Goal: Task Accomplishment & Management: Complete application form

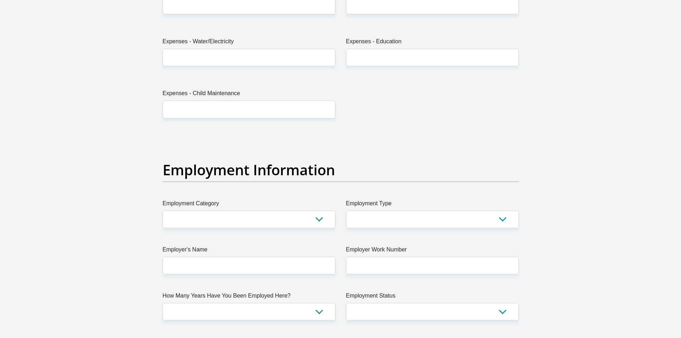
scroll to position [1143, 0]
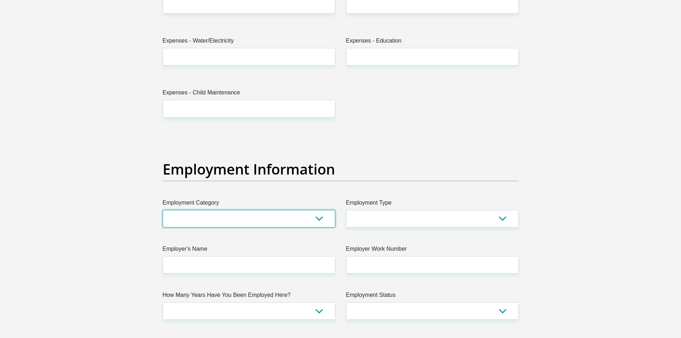
click at [320, 221] on select "AGRICULTURE ALCOHOL & TOBACCO CONSTRUCTION MATERIALS METALLURGY EQUIPMENT FOR R…" at bounding box center [249, 219] width 173 height 18
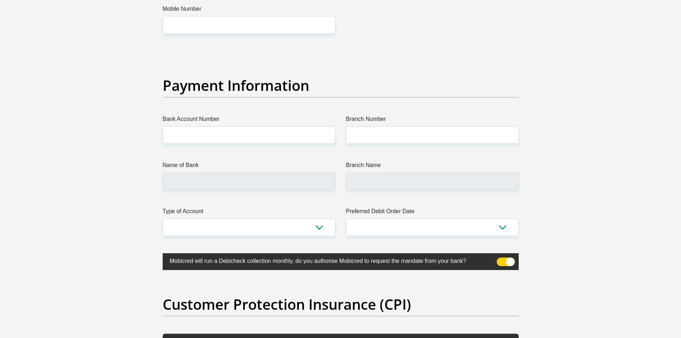
scroll to position [1572, 0]
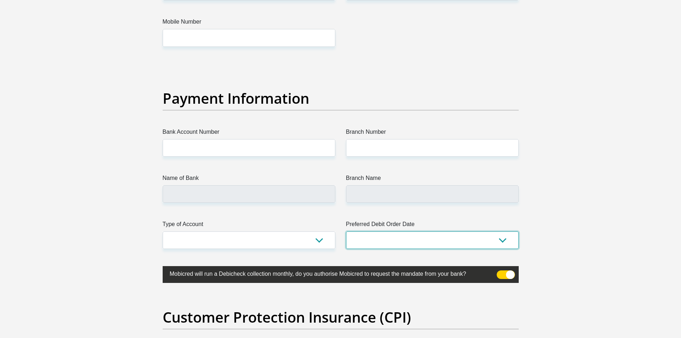
click at [504, 239] on select "1st 2nd 3rd 4th 5th 7th 18th 19th 20th 21st 22nd 23rd 24th 25th 26th 27th 28th …" at bounding box center [432, 240] width 173 height 18
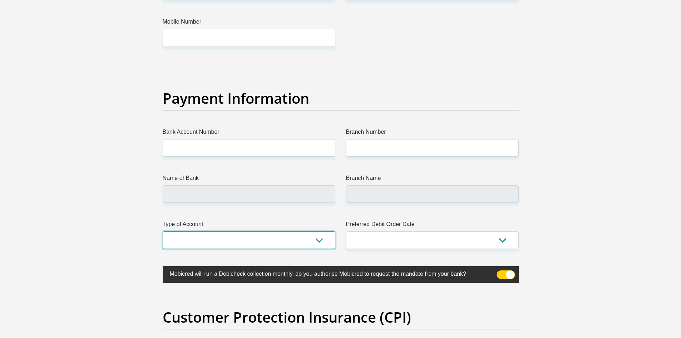
click at [314, 238] on select "Cheque Savings" at bounding box center [249, 240] width 173 height 18
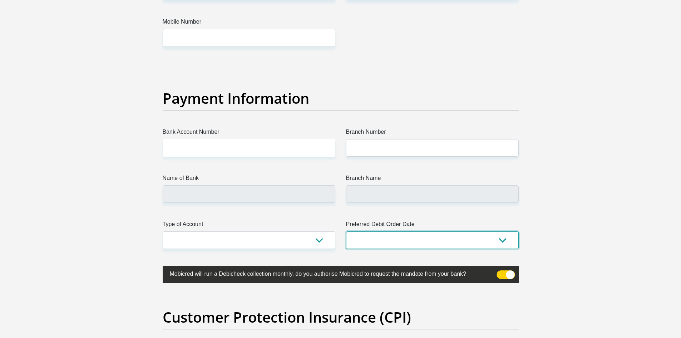
click at [501, 238] on select "1st 2nd 3rd 4th 5th 7th 18th 19th 20th 21st 22nd 23rd 24th 25th 26th 27th 28th …" at bounding box center [432, 240] width 173 height 18
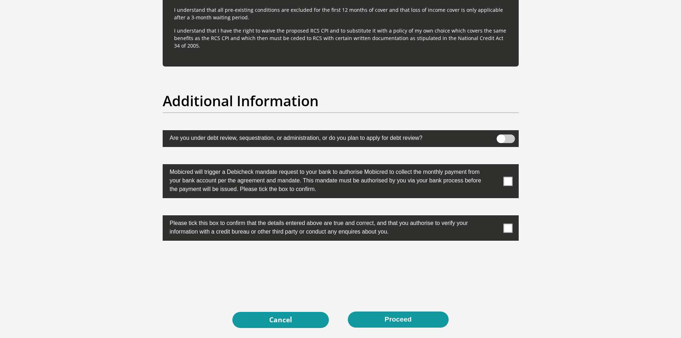
scroll to position [2083, 0]
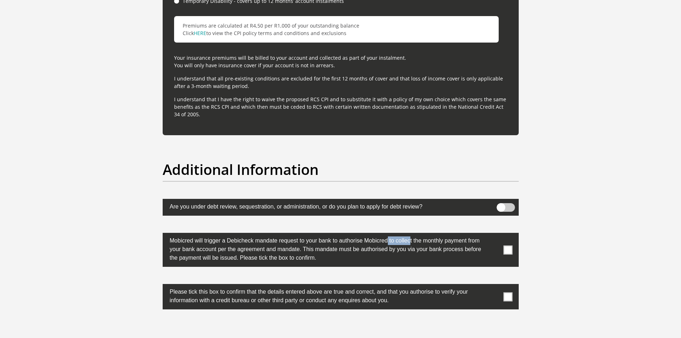
drag, startPoint x: 389, startPoint y: 240, endPoint x: 363, endPoint y: 239, distance: 26.1
click at [363, 239] on label "Mobicred will trigger a Debicheck mandate request to your bank to authorise Mob…" at bounding box center [323, 248] width 320 height 31
copy label "Mobicred"
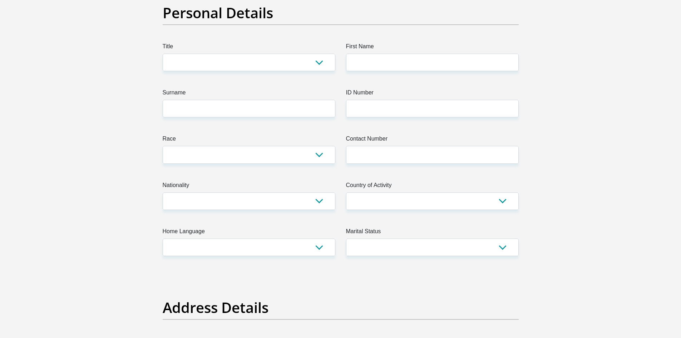
scroll to position [0, 0]
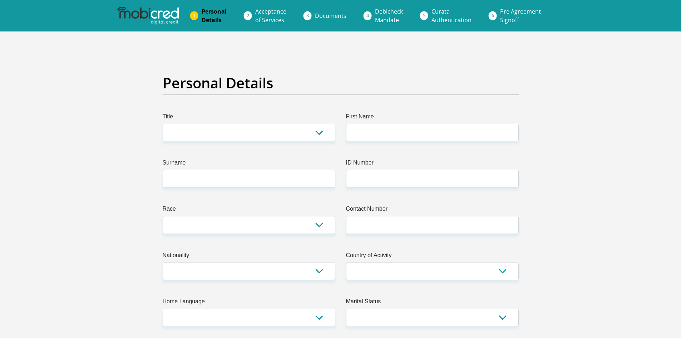
click at [268, 17] on span "Acceptance of Services" at bounding box center [270, 16] width 31 height 16
click at [330, 17] on span "Documents" at bounding box center [330, 16] width 31 height 8
click at [317, 15] on span "Documents" at bounding box center [330, 16] width 31 height 8
click at [208, 12] on span "Personal Details" at bounding box center [214, 16] width 25 height 16
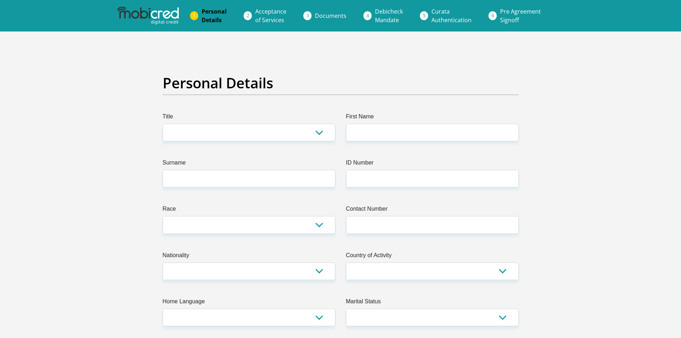
click at [323, 14] on span "Documents" at bounding box center [330, 16] width 31 height 8
click at [390, 11] on span "Debicheck Mandate" at bounding box center [389, 16] width 28 height 16
click at [494, 17] on li "Pre Agreement Signoff" at bounding box center [528, 15] width 69 height 23
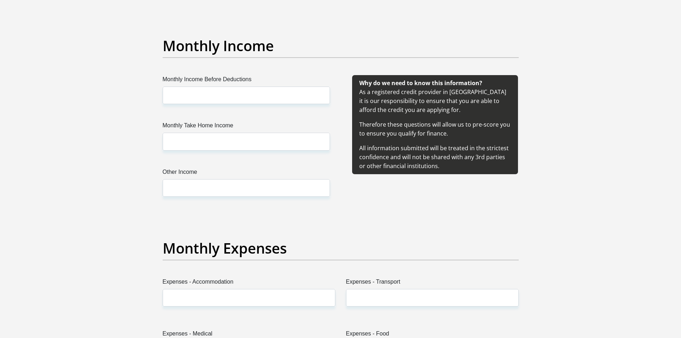
scroll to position [797, 0]
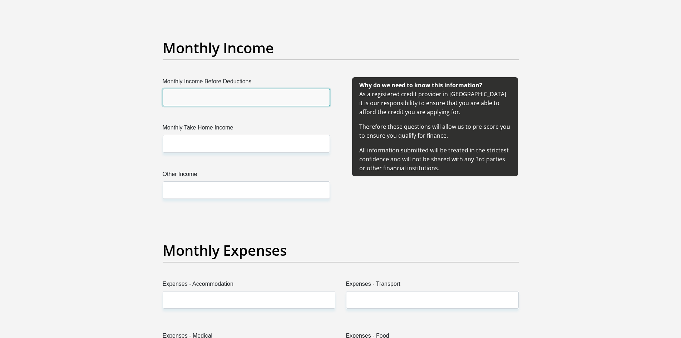
click at [250, 100] on input "Monthly Income Before Deductions" at bounding box center [246, 98] width 167 height 18
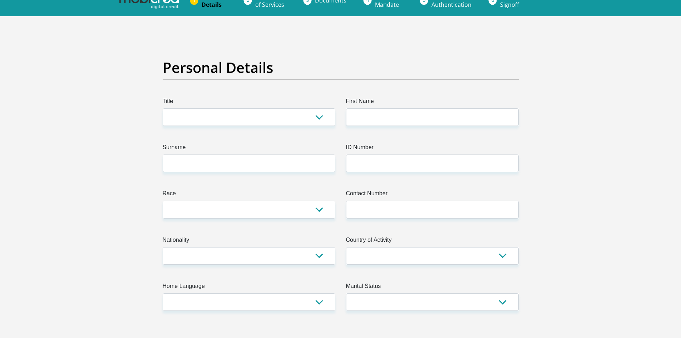
scroll to position [0, 0]
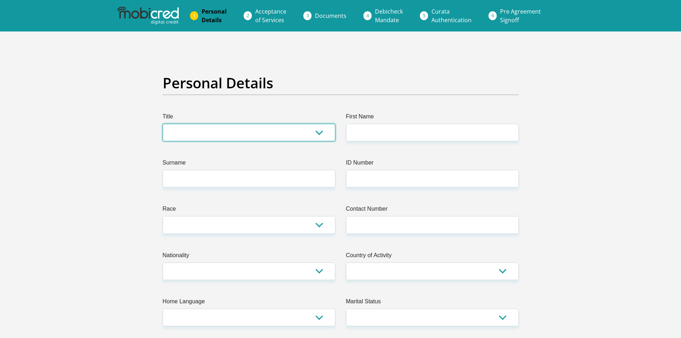
click at [238, 131] on select "Mr Ms Mrs Dr [PERSON_NAME]" at bounding box center [249, 133] width 173 height 18
select select "Mr"
click at [163, 124] on select "Mr Ms Mrs Dr [PERSON_NAME]" at bounding box center [249, 133] width 173 height 18
click at [296, 133] on select "Mr Ms Mrs Dr [PERSON_NAME]" at bounding box center [249, 133] width 173 height 18
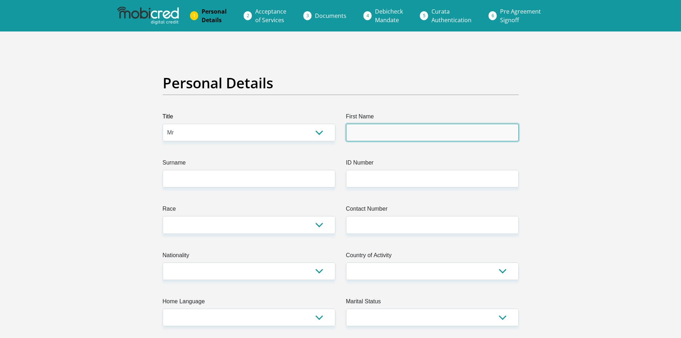
click at [391, 128] on input "First Name" at bounding box center [432, 133] width 173 height 18
type input "[PERSON_NAME]"
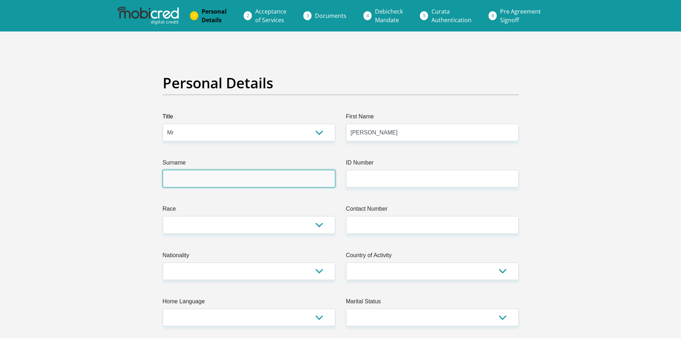
type input "Mukonda"
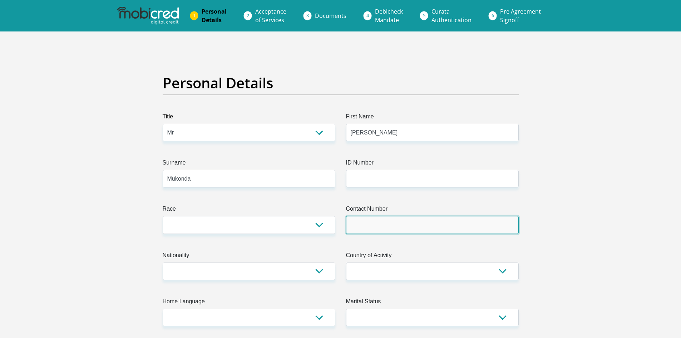
type input "0717680306"
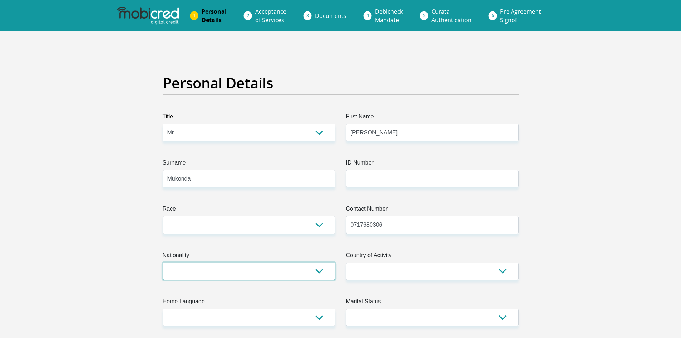
select select "ZAF"
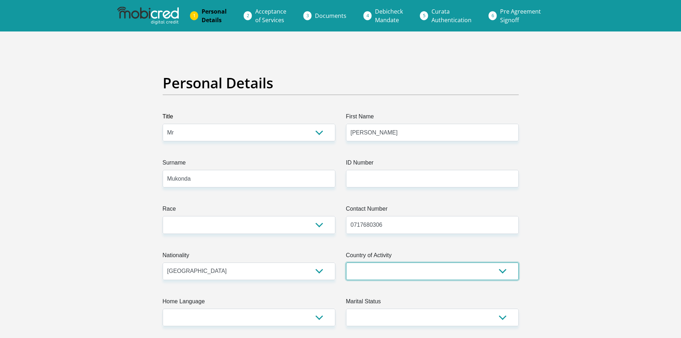
select select "ZAF"
type input "[STREET_ADDRESS]"
type input "[GEOGRAPHIC_DATA]"
type input "1685"
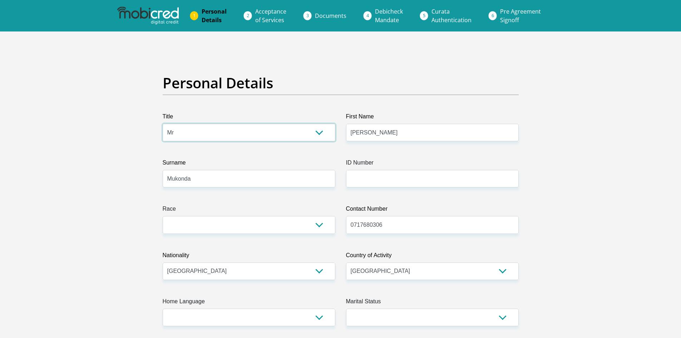
click at [247, 135] on select "Mr Ms Mrs Dr [PERSON_NAME]" at bounding box center [249, 133] width 173 height 18
select select "Ms"
click at [163, 124] on select "Mr Ms Mrs Dr [PERSON_NAME]" at bounding box center [249, 133] width 173 height 18
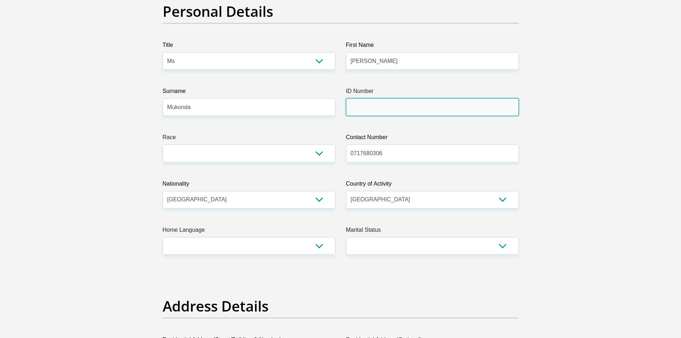
click at [391, 109] on input "ID Number" at bounding box center [432, 107] width 173 height 18
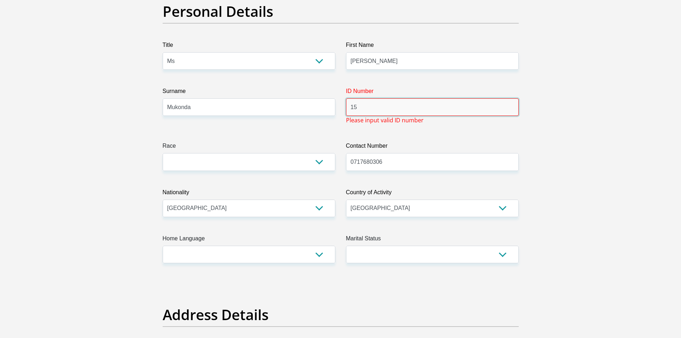
type input "1"
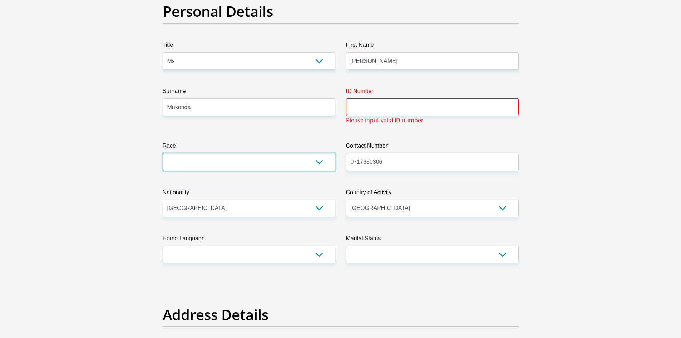
click at [302, 166] on select "Black Coloured Indian White Other" at bounding box center [249, 162] width 173 height 18
select select "1"
click at [163, 153] on select "Black Coloured Indian White Other" at bounding box center [249, 162] width 173 height 18
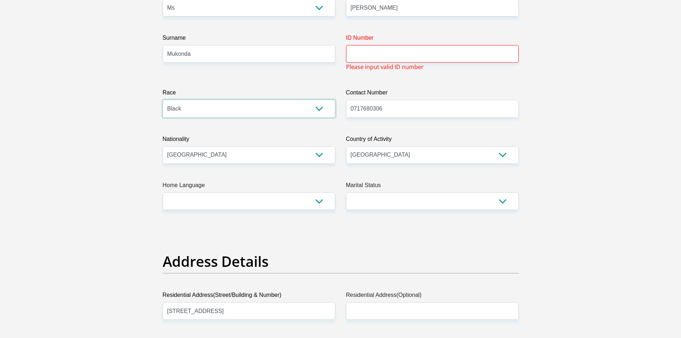
scroll to position [143, 0]
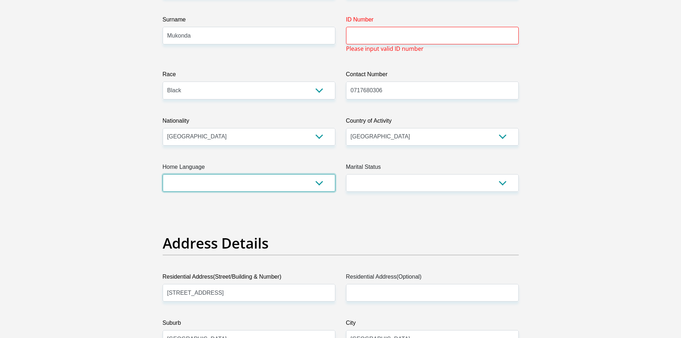
click at [310, 183] on select "Afrikaans English Sepedi South Ndebele Southern Sotho Swati Tsonga Tswana Venda…" at bounding box center [249, 183] width 173 height 18
select select "eng"
click at [163, 174] on select "Afrikaans English Sepedi South Ndebele Southern Sotho Swati Tsonga Tswana Venda…" at bounding box center [249, 183] width 173 height 18
click at [414, 181] on select "Married ANC Single Divorced Widowed Married COP or Customary Law" at bounding box center [432, 183] width 173 height 18
select select "2"
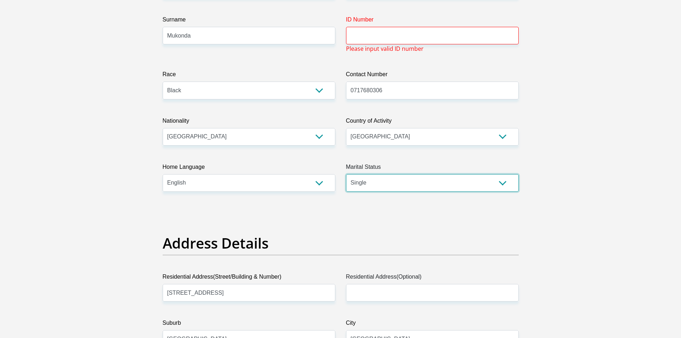
click at [346, 174] on select "Married ANC Single Divorced Widowed Married COP or Customary Law" at bounding box center [432, 183] width 173 height 18
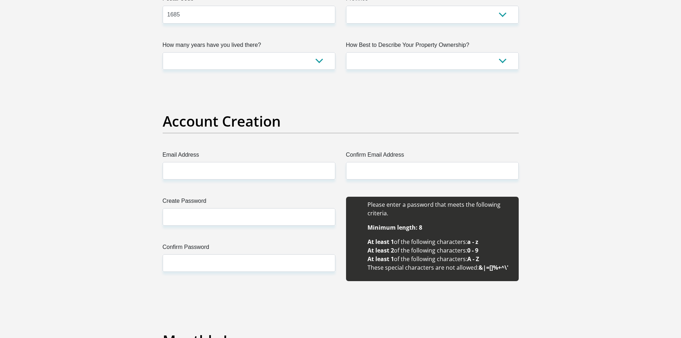
scroll to position [536, 0]
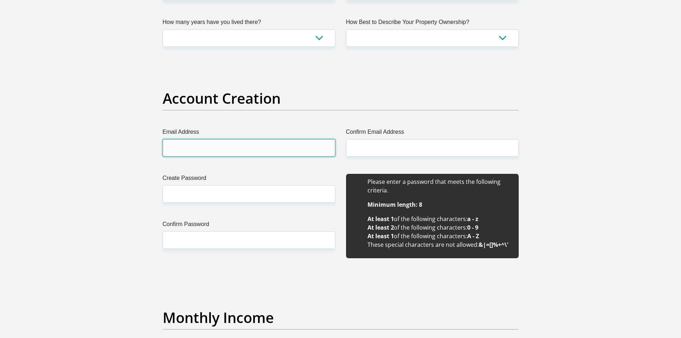
click at [253, 148] on input "Email Address" at bounding box center [249, 148] width 173 height 18
type input "[EMAIL_ADDRESS][DOMAIN_NAME]"
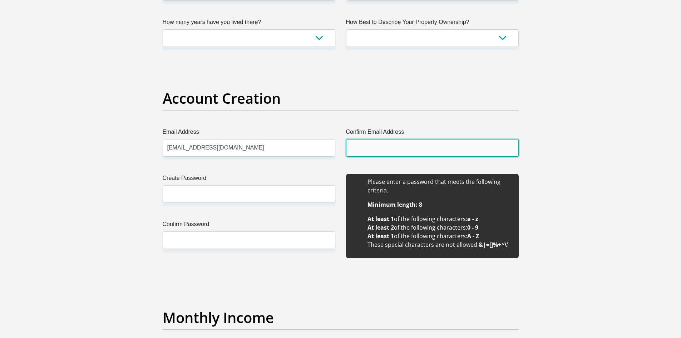
type input "[EMAIL_ADDRESS][DOMAIN_NAME]"
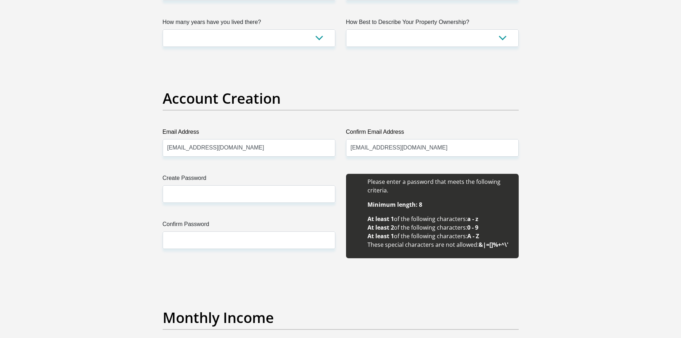
click at [285, 223] on label "Confirm Password" at bounding box center [249, 225] width 173 height 11
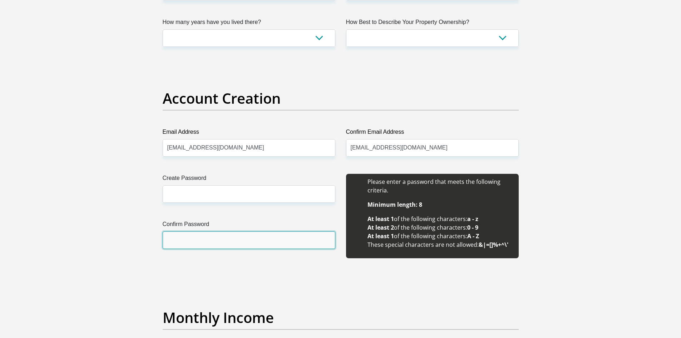
click at [285, 231] on input "Confirm Password" at bounding box center [249, 240] width 173 height 18
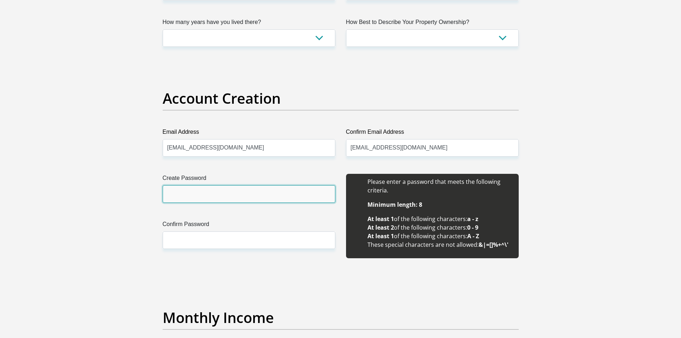
click at [240, 195] on input "Create Password" at bounding box center [249, 194] width 173 height 18
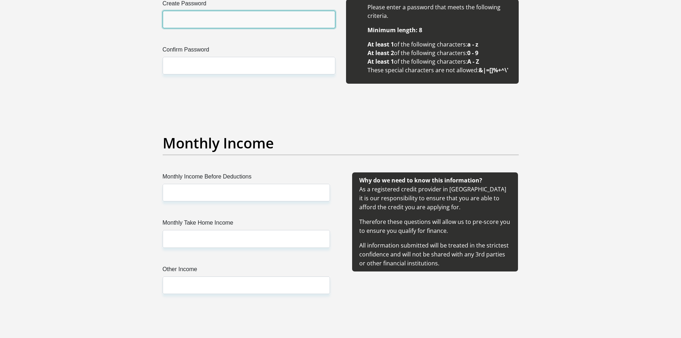
scroll to position [715, 0]
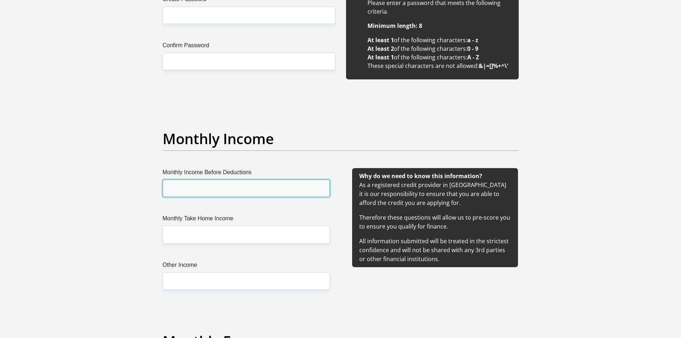
click at [240, 192] on input "Monthly Income Before Deductions" at bounding box center [246, 188] width 167 height 18
type input "10000"
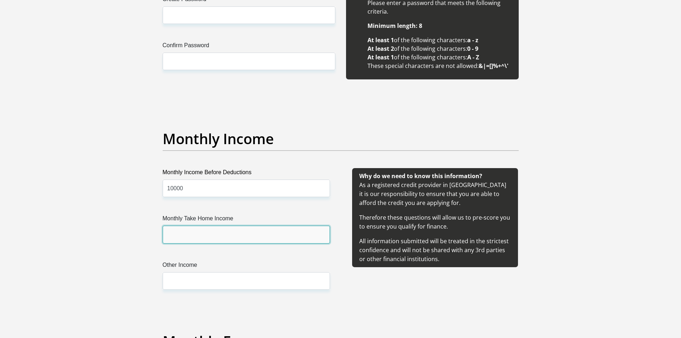
click at [221, 235] on input "Monthly Take Home Income" at bounding box center [246, 234] width 167 height 18
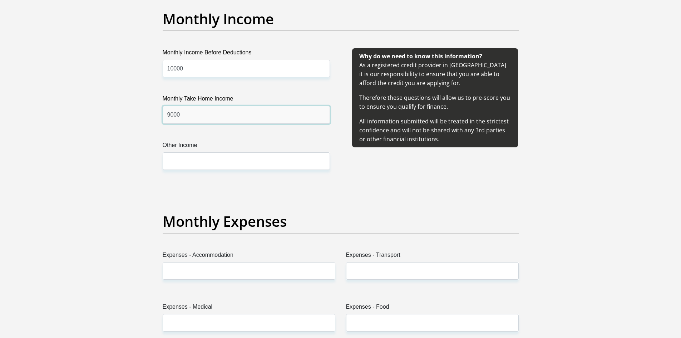
scroll to position [858, 0]
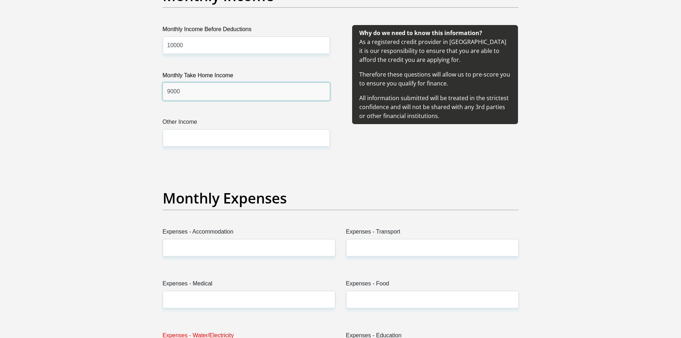
type input "9000"
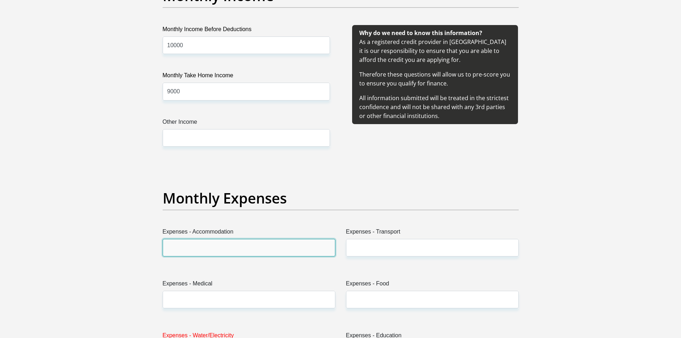
click at [221, 248] on input "Expenses - Accommodation" at bounding box center [249, 248] width 173 height 18
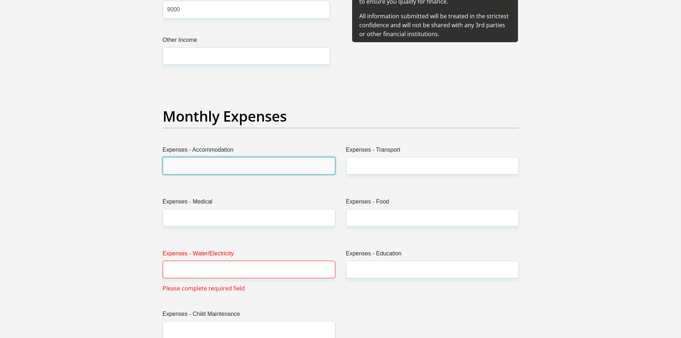
scroll to position [965, 0]
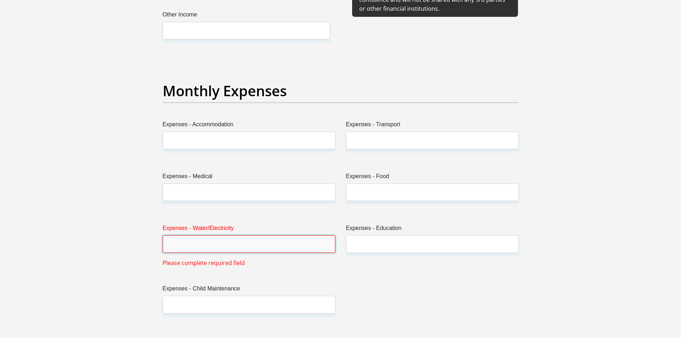
click at [209, 246] on input "Expenses - Water/Electricity" at bounding box center [249, 244] width 173 height 18
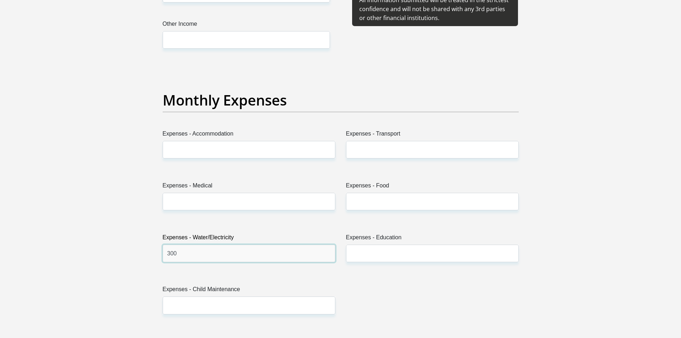
scroll to position [929, 0]
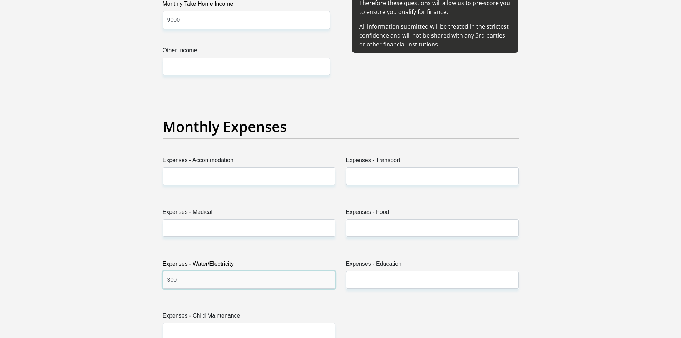
type input "300"
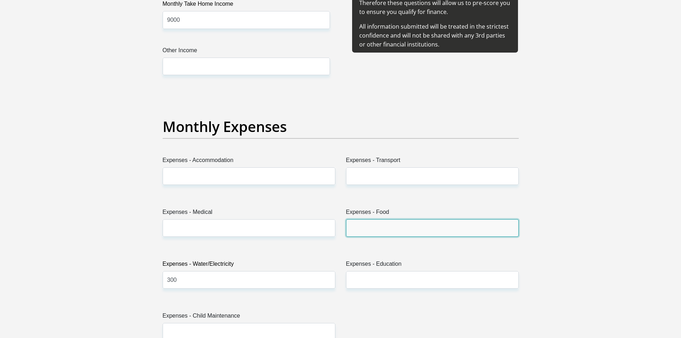
click at [372, 229] on input "Expenses - Food" at bounding box center [432, 228] width 173 height 18
type input "500"
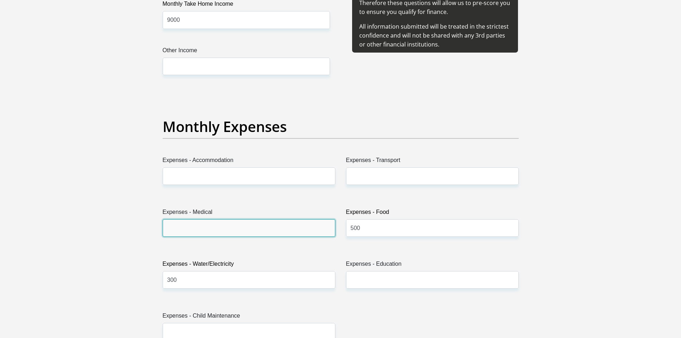
click at [193, 226] on input "Expenses - Medical" at bounding box center [249, 228] width 173 height 18
type input "500"
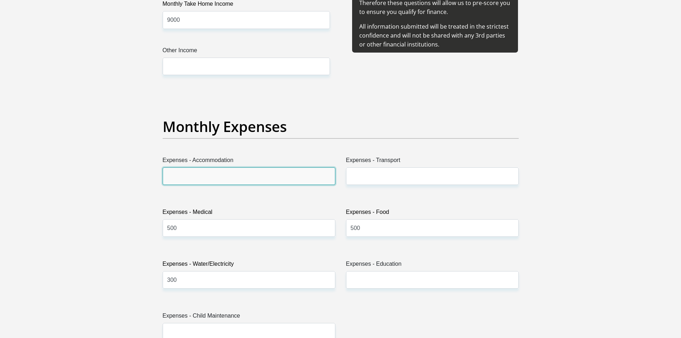
click at [203, 177] on input "Expenses - Accommodation" at bounding box center [249, 176] width 173 height 18
type input "1500"
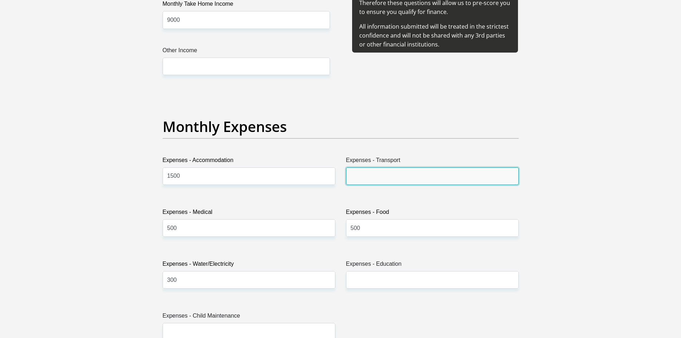
click at [380, 177] on input "Expenses - Transport" at bounding box center [432, 176] width 173 height 18
type input "1500"
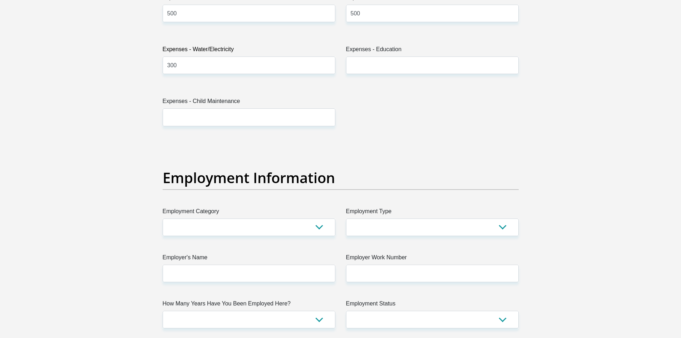
scroll to position [1179, 0]
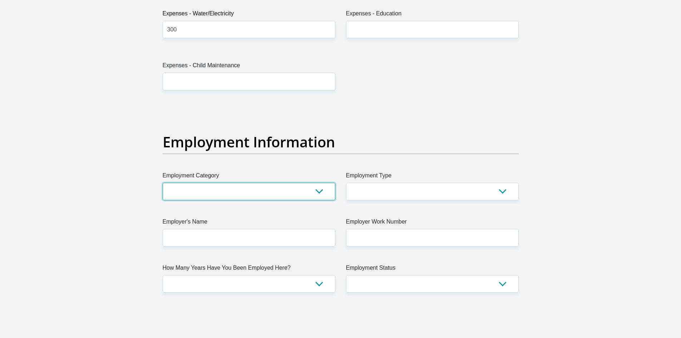
click at [321, 194] on select "AGRICULTURE ALCOHOL & TOBACCO CONSTRUCTION MATERIALS METALLURGY EQUIPMENT FOR R…" at bounding box center [249, 192] width 173 height 18
select select "12"
click at [163, 183] on select "AGRICULTURE ALCOHOL & TOBACCO CONSTRUCTION MATERIALS METALLURGY EQUIPMENT FOR R…" at bounding box center [249, 192] width 173 height 18
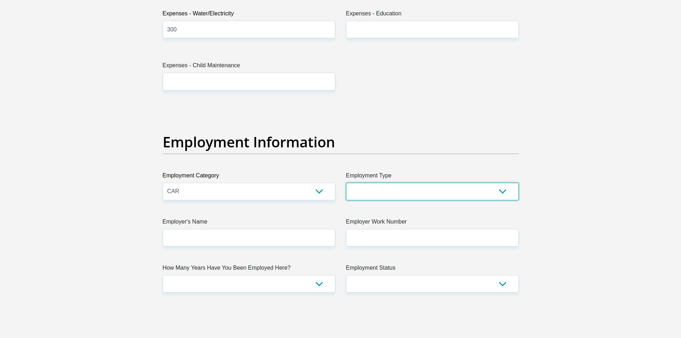
click at [483, 191] on select "College/Lecturer Craft Seller Creative Driver Executive Farmer Forces - Non Com…" at bounding box center [432, 192] width 173 height 18
select select "Driver"
click at [346, 183] on select "College/Lecturer Craft Seller Creative Driver Executive Farmer Forces - Non Com…" at bounding box center [432, 192] width 173 height 18
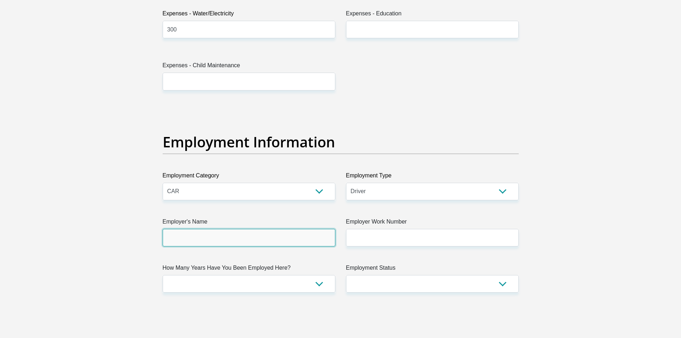
click at [239, 240] on input "Employer's Name" at bounding box center [249, 238] width 173 height 18
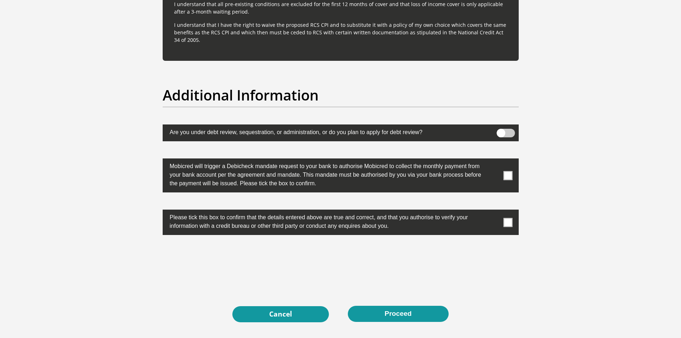
scroll to position [2235, 0]
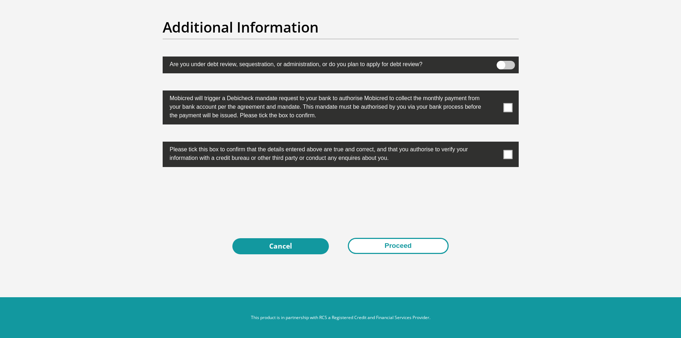
click at [392, 247] on button "Proceed" at bounding box center [398, 246] width 101 height 16
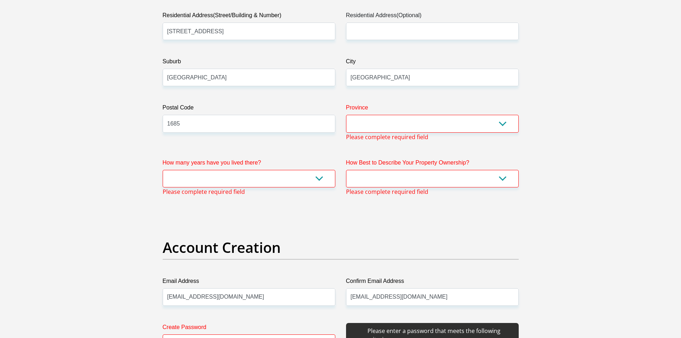
scroll to position [393, 0]
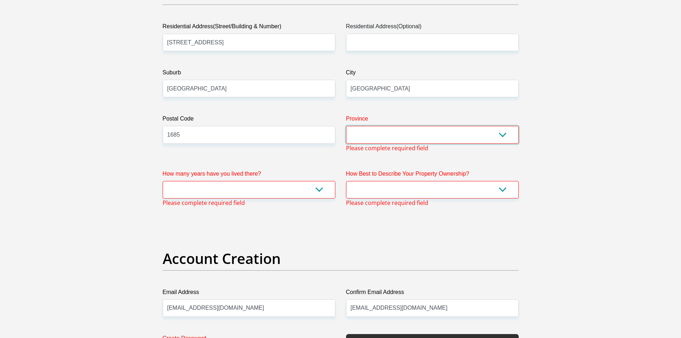
click at [493, 133] on select "Eastern Cape Free State [GEOGRAPHIC_DATA] [GEOGRAPHIC_DATA][DATE] [GEOGRAPHIC_D…" at bounding box center [432, 135] width 173 height 18
select select "Gauteng"
click at [346, 126] on select "Eastern Cape Free State [GEOGRAPHIC_DATA] [GEOGRAPHIC_DATA][DATE] [GEOGRAPHIC_D…" at bounding box center [432, 135] width 173 height 18
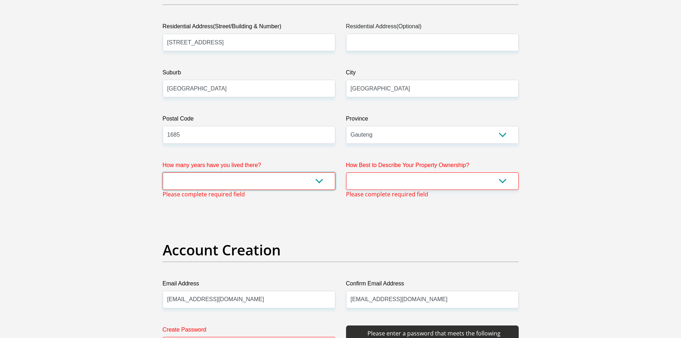
click at [311, 182] on select "less than 1 year 1-3 years 3-5 years 5+ years" at bounding box center [249, 181] width 173 height 18
select select "5"
click at [163, 172] on select "less than 1 year 1-3 years 3-5 years 5+ years" at bounding box center [249, 181] width 173 height 18
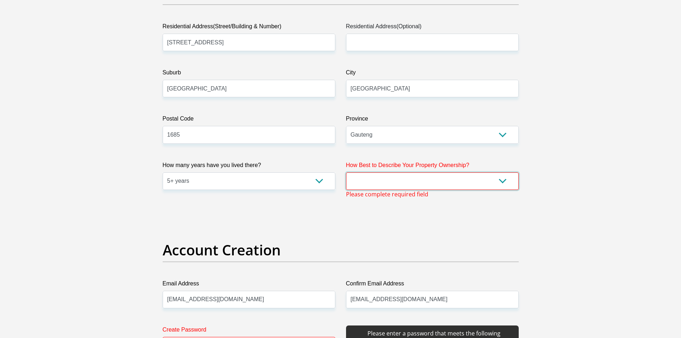
click at [478, 182] on select "Owned Rented Family Owned Company Dwelling" at bounding box center [432, 181] width 173 height 18
select select "Rented"
click at [346, 172] on select "Owned Rented Family Owned Company Dwelling" at bounding box center [432, 181] width 173 height 18
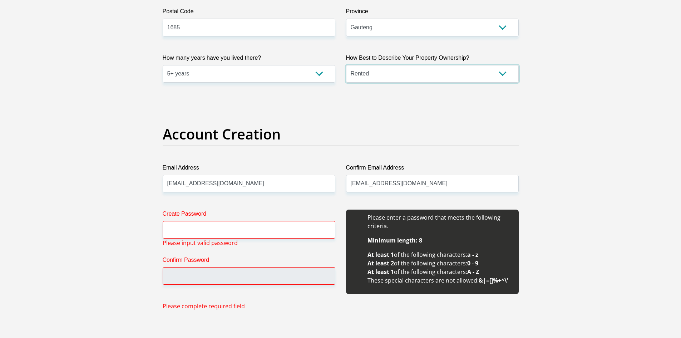
scroll to position [536, 0]
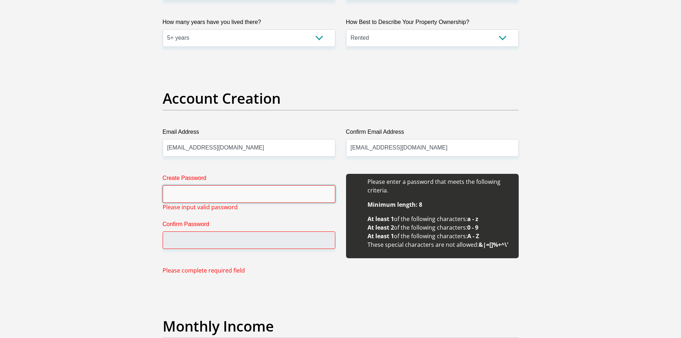
click at [200, 194] on input "Create Password" at bounding box center [249, 194] width 173 height 18
type input "2"
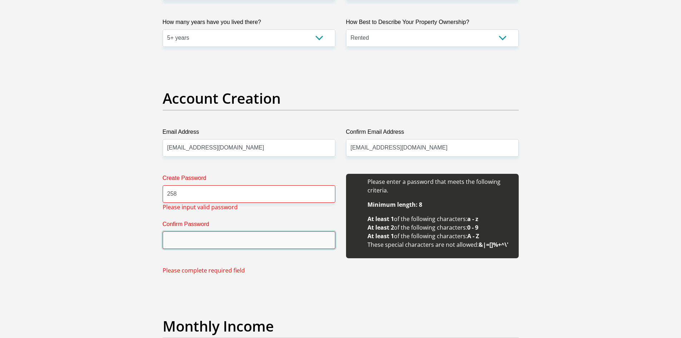
click at [205, 235] on input "Confirm Password" at bounding box center [249, 240] width 173 height 18
click at [204, 242] on input "Confirm Password" at bounding box center [249, 240] width 173 height 18
click at [242, 258] on div "Create Password 258 Please input valid password Confirm Password Please complet…" at bounding box center [248, 224] width 183 height 101
click at [224, 235] on input "Confirm Password" at bounding box center [249, 240] width 173 height 18
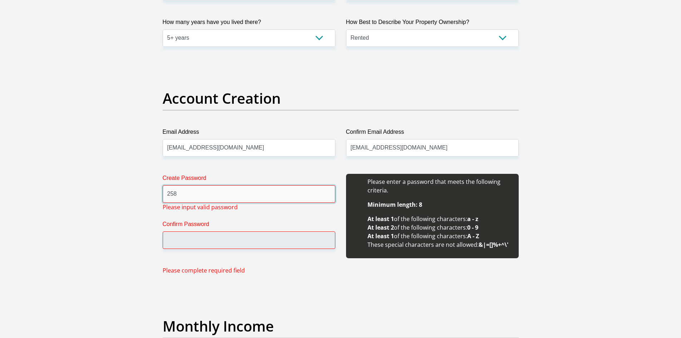
click at [202, 193] on input "258" at bounding box center [249, 194] width 173 height 18
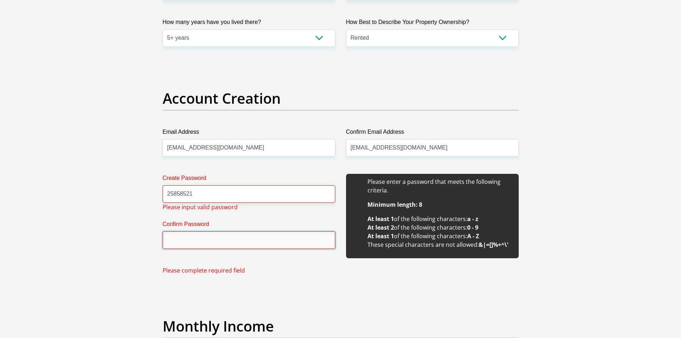
click at [203, 242] on input "Confirm Password" at bounding box center [249, 240] width 173 height 18
click at [203, 239] on input "Confirm Password" at bounding box center [249, 240] width 173 height 18
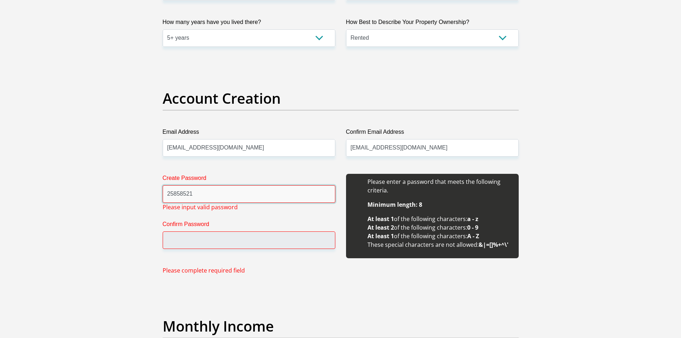
click at [209, 197] on input "25858521" at bounding box center [249, 194] width 173 height 18
type input "2"
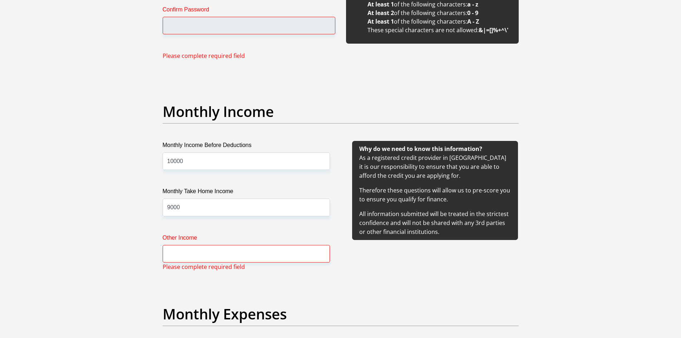
scroll to position [786, 0]
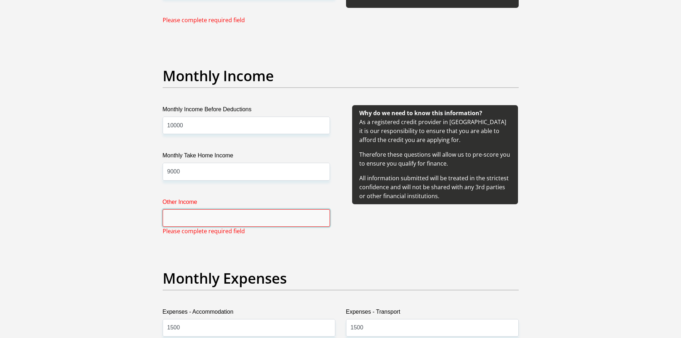
click at [248, 221] on input "Other Income" at bounding box center [246, 218] width 167 height 18
type input "200"
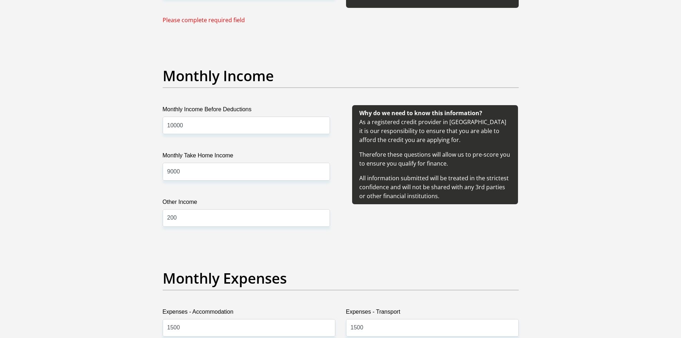
click at [250, 237] on div "Monthly Income Before Deductions 10000 Monthly Take Home Income 9000 Other Inco…" at bounding box center [246, 174] width 189 height 139
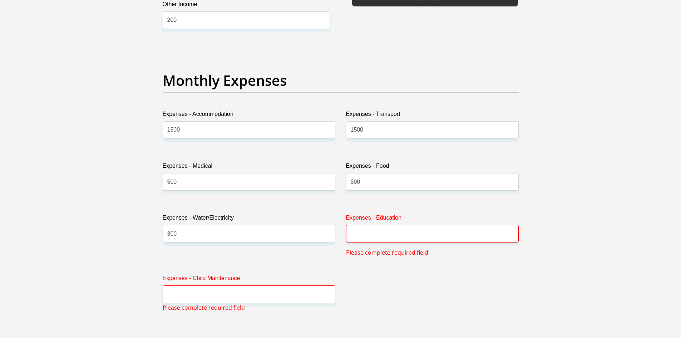
scroll to position [1000, 0]
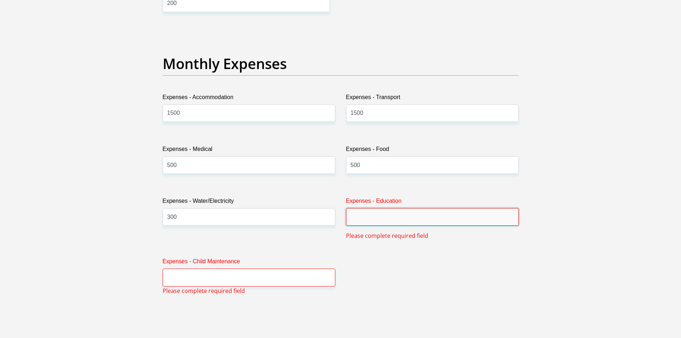
click at [366, 219] on input "Expenses - Education" at bounding box center [432, 217] width 173 height 18
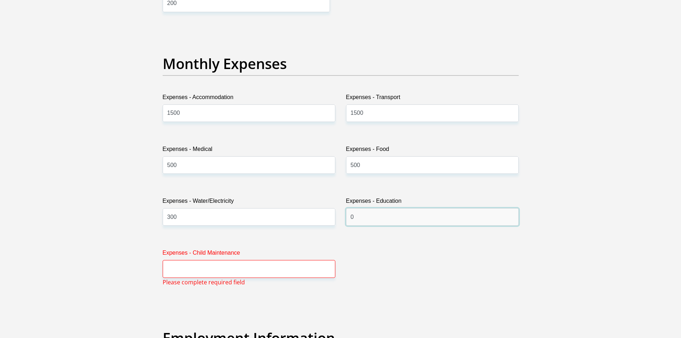
type input "0"
click at [250, 264] on input "Expenses - Child Maintenance" at bounding box center [249, 269] width 173 height 18
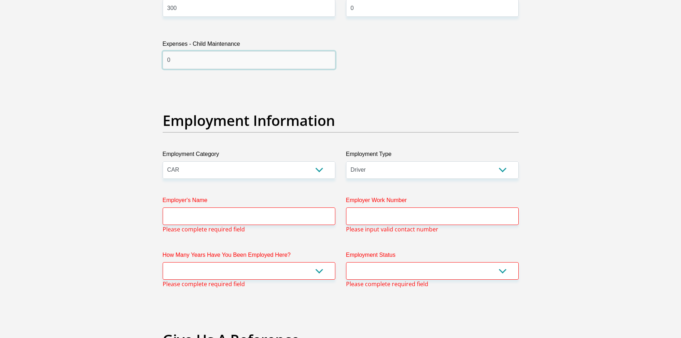
scroll to position [1215, 0]
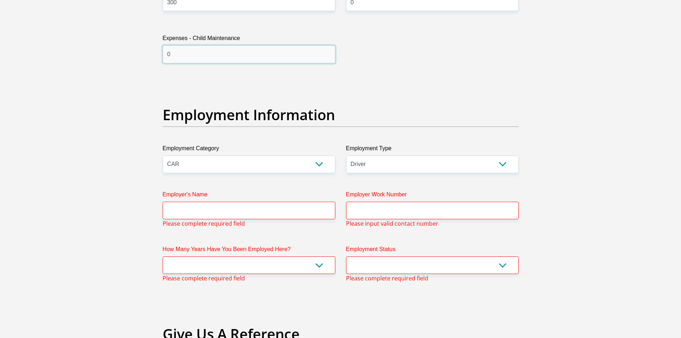
type input "0"
click at [211, 207] on input "Employer's Name" at bounding box center [249, 211] width 173 height 18
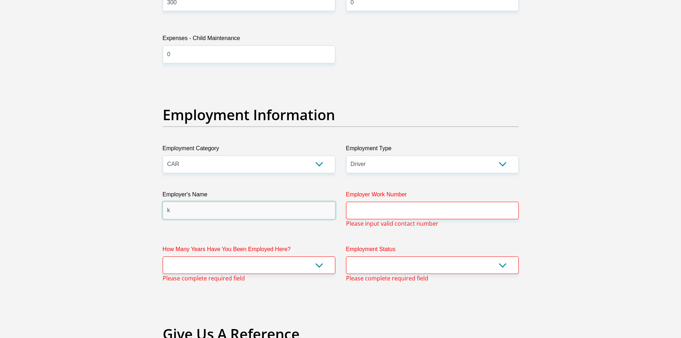
type input "k"
click at [362, 208] on input "Employer Work Number" at bounding box center [432, 211] width 173 height 18
type input "r"
click at [265, 266] on select "less than 1 year 1-3 years 3-5 years 5+ years" at bounding box center [249, 265] width 173 height 18
select select "24"
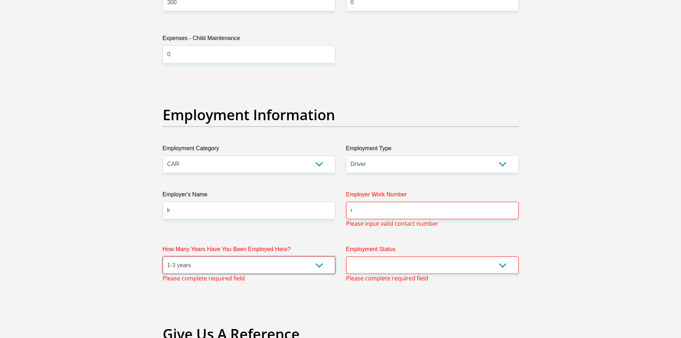
click at [163, 256] on select "less than 1 year 1-3 years 3-5 years 5+ years" at bounding box center [249, 265] width 173 height 18
click at [413, 267] on select "Permanent/Full-time Part-time/Casual [DEMOGRAPHIC_DATA] Worker Self-Employed Ho…" at bounding box center [432, 265] width 173 height 18
select select "7"
click at [346, 256] on select "Permanent/Full-time Part-time/Casual [DEMOGRAPHIC_DATA] Worker Self-Employed Ho…" at bounding box center [432, 265] width 173 height 18
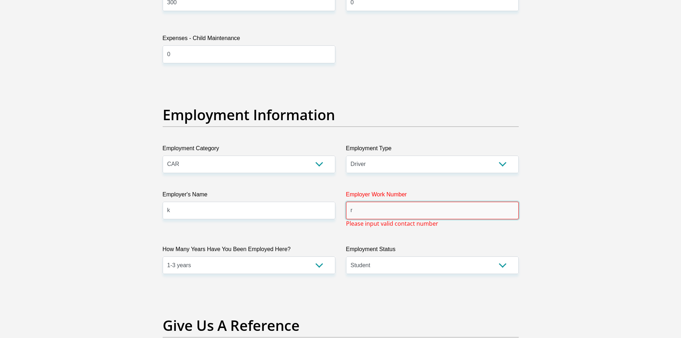
click at [381, 211] on input "r" at bounding box center [432, 211] width 173 height 18
type input "r"
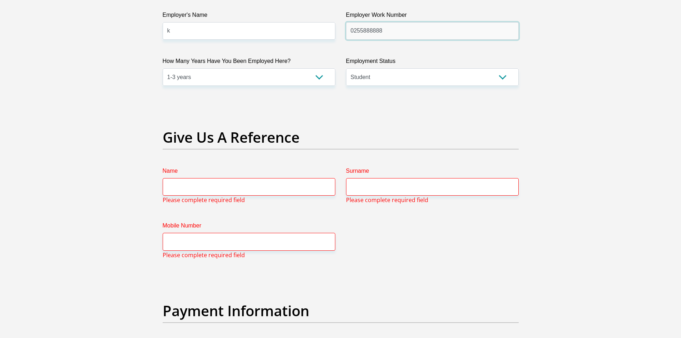
scroll to position [1394, 0]
type input "0255888888"
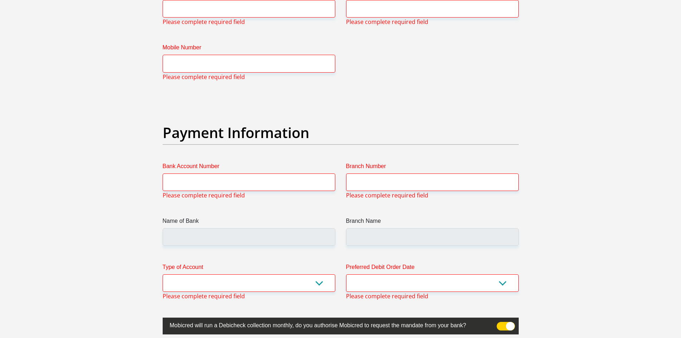
scroll to position [1644, 0]
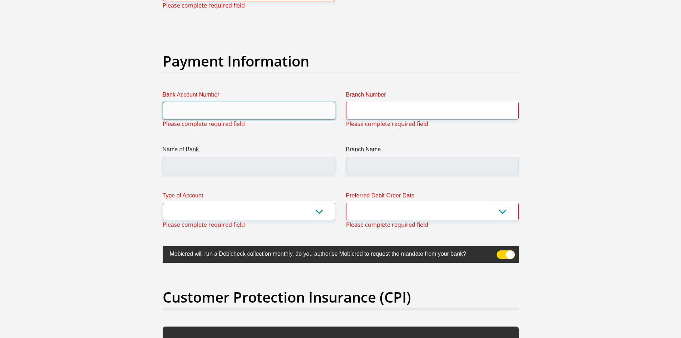
click at [224, 111] on input "Bank Account Number" at bounding box center [249, 111] width 173 height 18
type input "h"
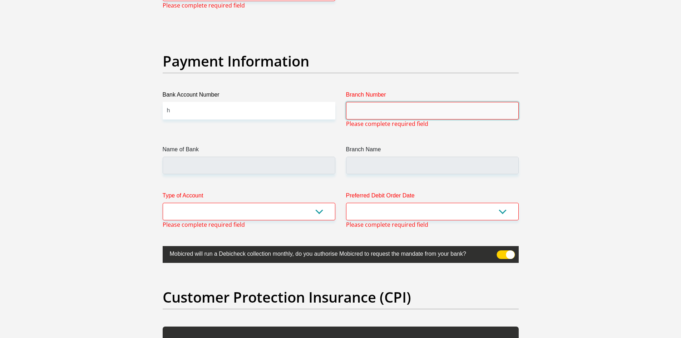
click at [398, 114] on input "Branch Number" at bounding box center [432, 111] width 173 height 18
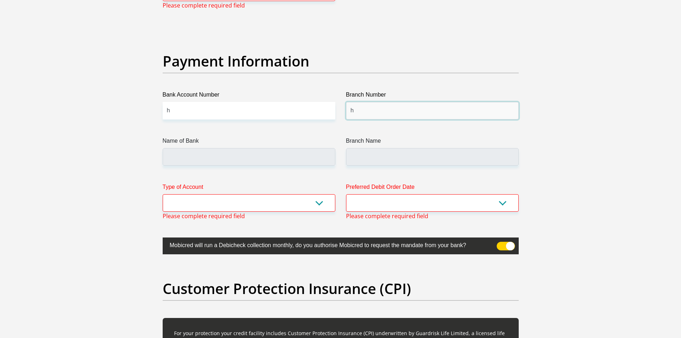
type input "h"
click at [204, 204] on select "Cheque Savings" at bounding box center [249, 203] width 173 height 18
select select "CUR"
click at [163, 194] on select "Cheque Savings" at bounding box center [249, 203] width 173 height 18
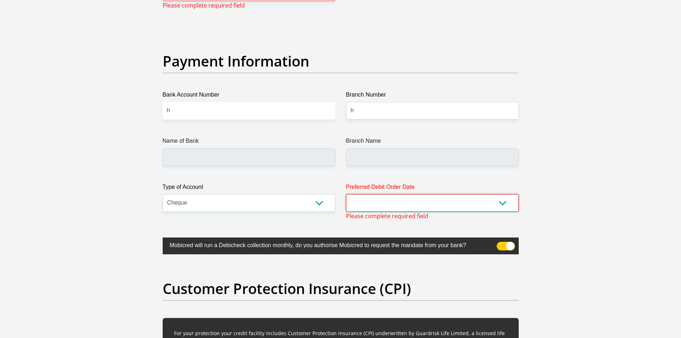
click at [420, 204] on select "1st 2nd 3rd 4th 5th 7th 18th 19th 20th 21st 22nd 23rd 24th 25th 26th 27th 28th …" at bounding box center [432, 203] width 173 height 18
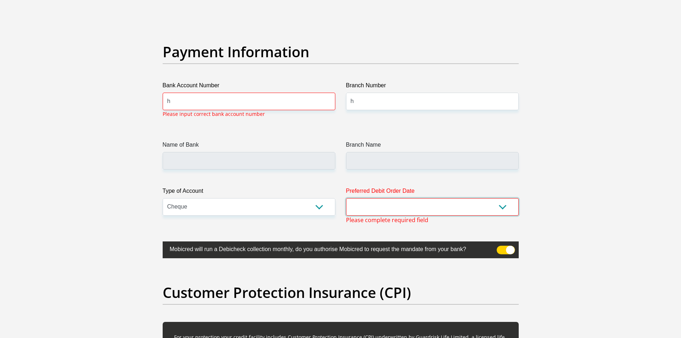
select select "28"
click at [346, 198] on select "1st 2nd 3rd 4th 5th 7th 18th 19th 20th 21st 22nd 23rd 24th 25th 26th 27th 28th …" at bounding box center [432, 207] width 173 height 18
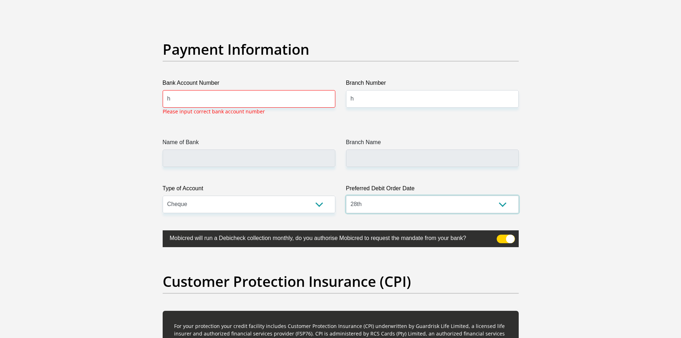
scroll to position [1656, 0]
click at [216, 99] on input "h" at bounding box center [249, 99] width 173 height 18
type input "h"
click at [217, 102] on input "255" at bounding box center [249, 99] width 173 height 18
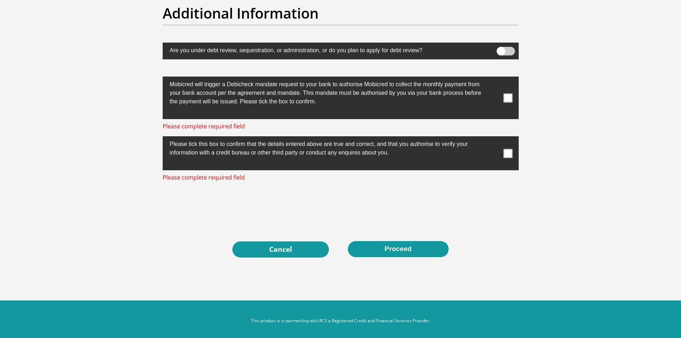
scroll to position [2291, 0]
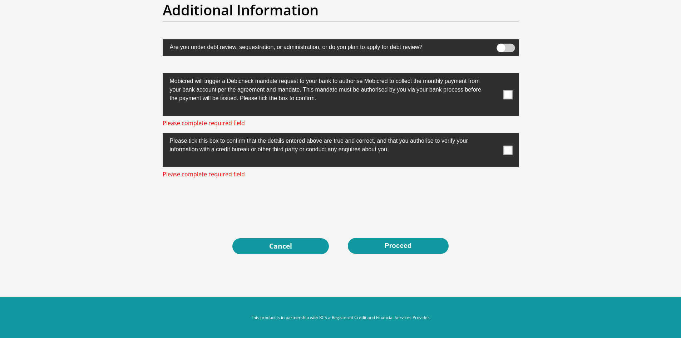
type input "255555555"
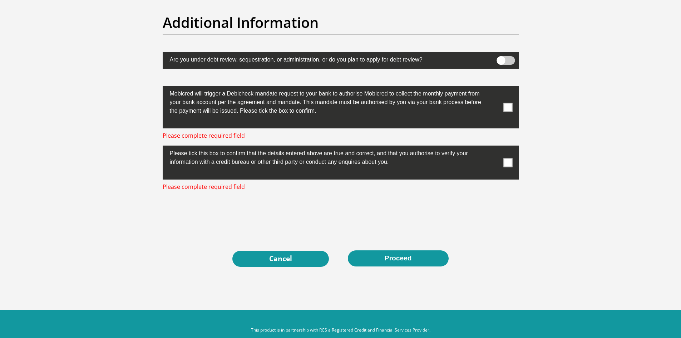
click at [509, 103] on span at bounding box center [507, 107] width 9 height 9
click at [493, 88] on input "checkbox" at bounding box center [493, 88] width 0 height 0
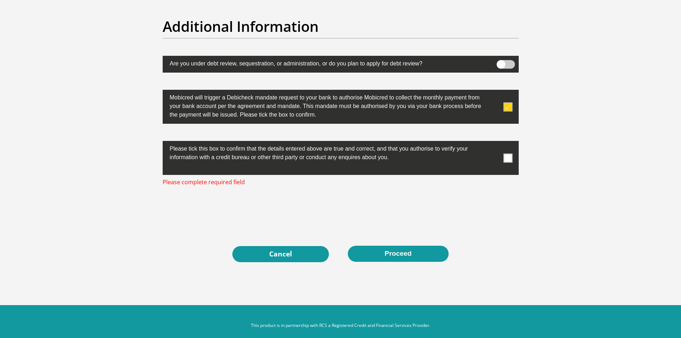
scroll to position [2282, 0]
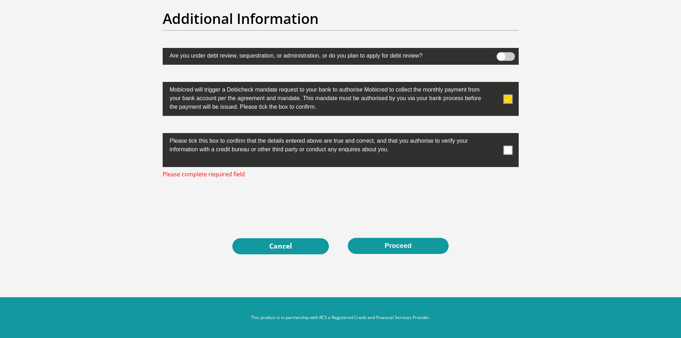
click at [510, 152] on span at bounding box center [507, 149] width 9 height 9
click at [493, 135] on input "checkbox" at bounding box center [493, 135] width 0 height 0
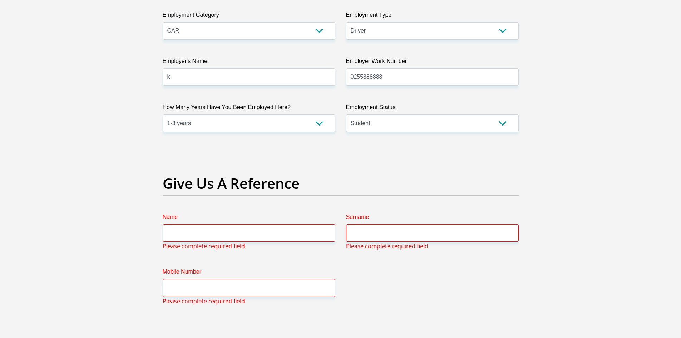
scroll to position [1345, 0]
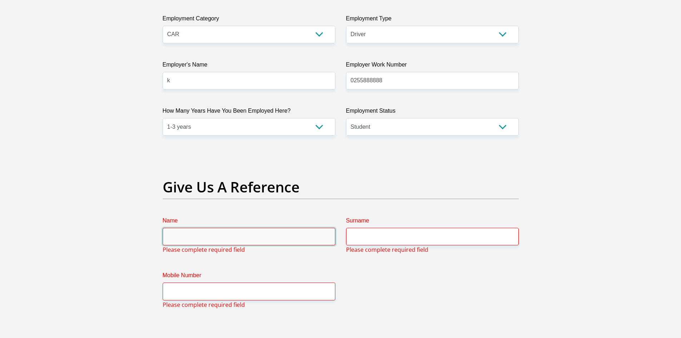
click at [220, 235] on input "Name" at bounding box center [249, 237] width 173 height 18
type input "[PERSON_NAME]"
type input "Mukonda"
type input "0717680306"
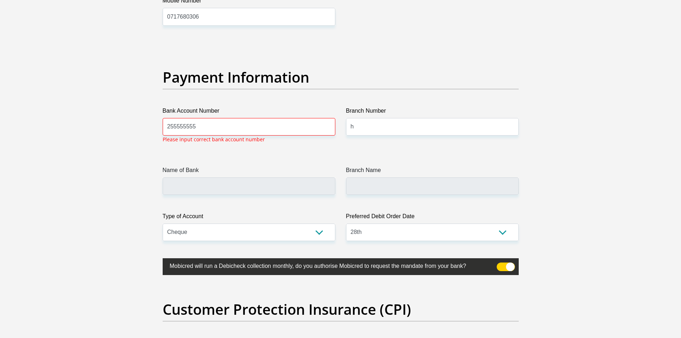
scroll to position [1630, 0]
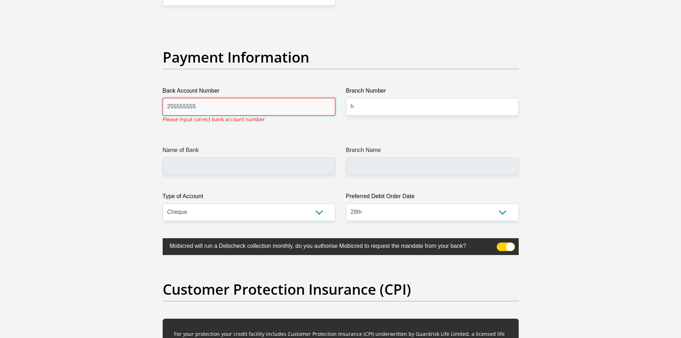
click at [219, 105] on input "255555555" at bounding box center [249, 107] width 173 height 18
type input "2"
type input "400587542144444"
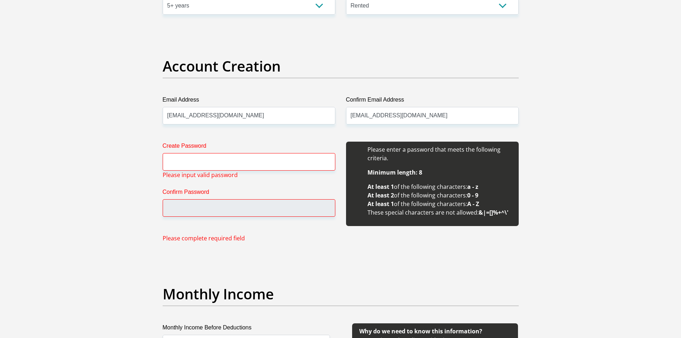
scroll to position [577, 0]
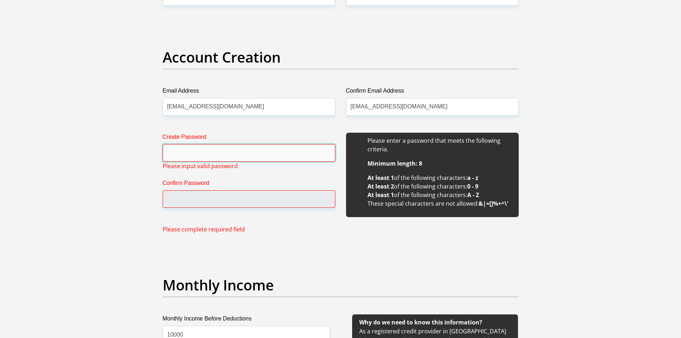
click at [183, 152] on input "Create Password" at bounding box center [249, 153] width 173 height 18
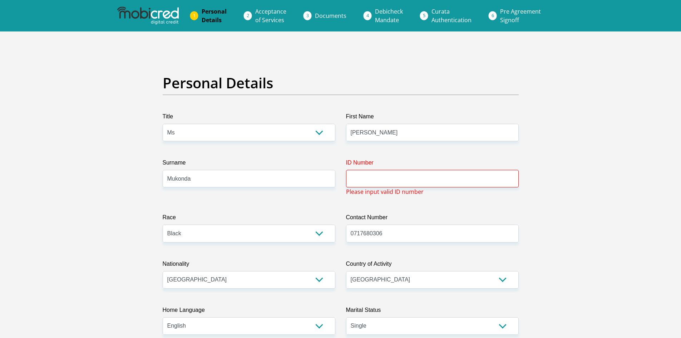
scroll to position [2256, 0]
